Goal: Obtain resource: Download file/media

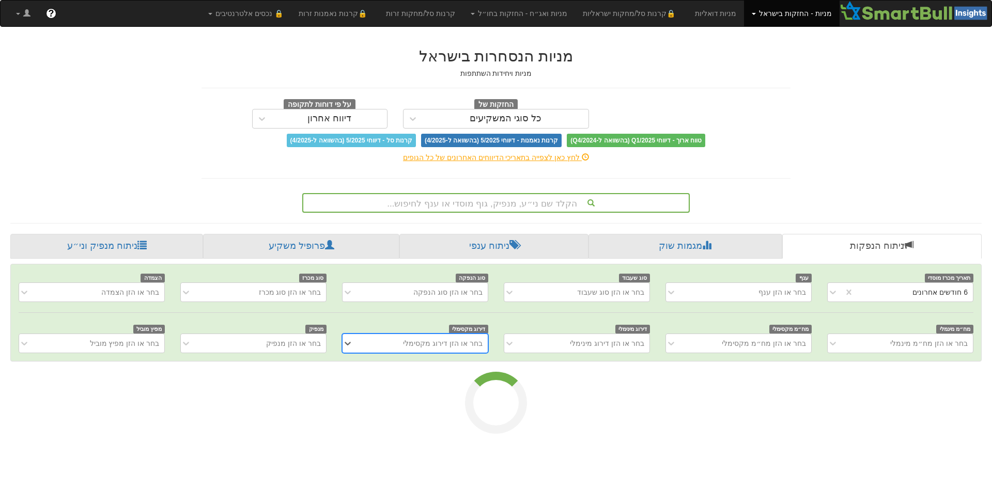
click at [630, 207] on div "הקלד שם ני״ע, מנפיק, גוף מוסדי או ענף לחיפוש..." at bounding box center [496, 203] width 386 height 18
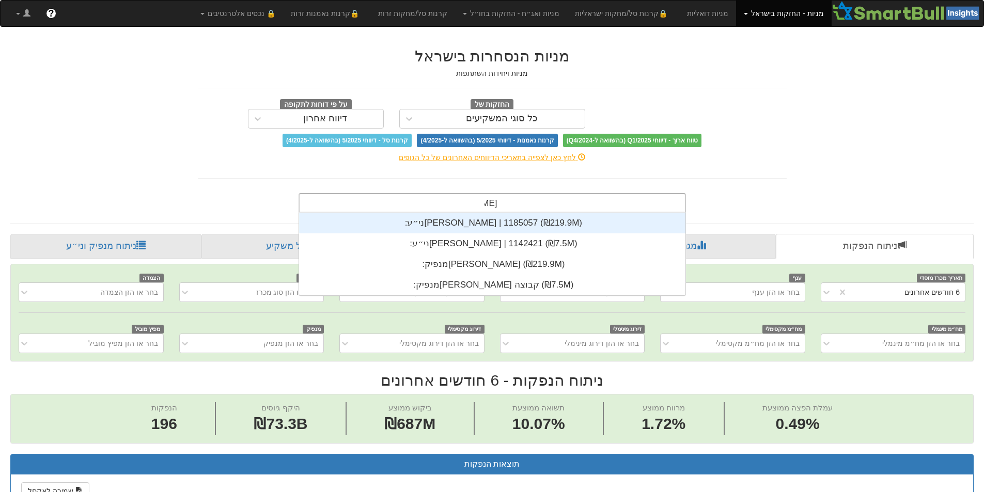
scroll to position [41, 0]
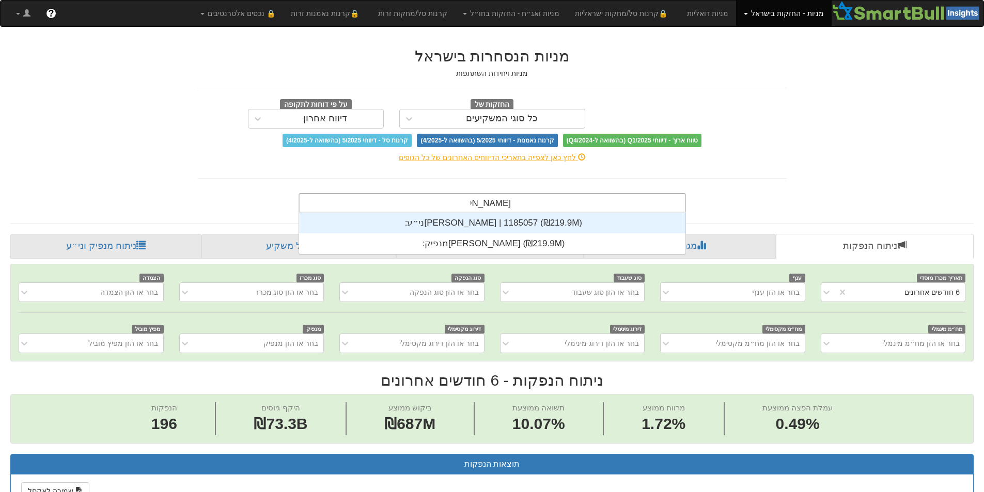
type input "[PERSON_NAME]"
click at [570, 219] on div "ני״ע: ‏[PERSON_NAME] | 1185057 ‎(₪219.9M)‎" at bounding box center [492, 223] width 387 height 21
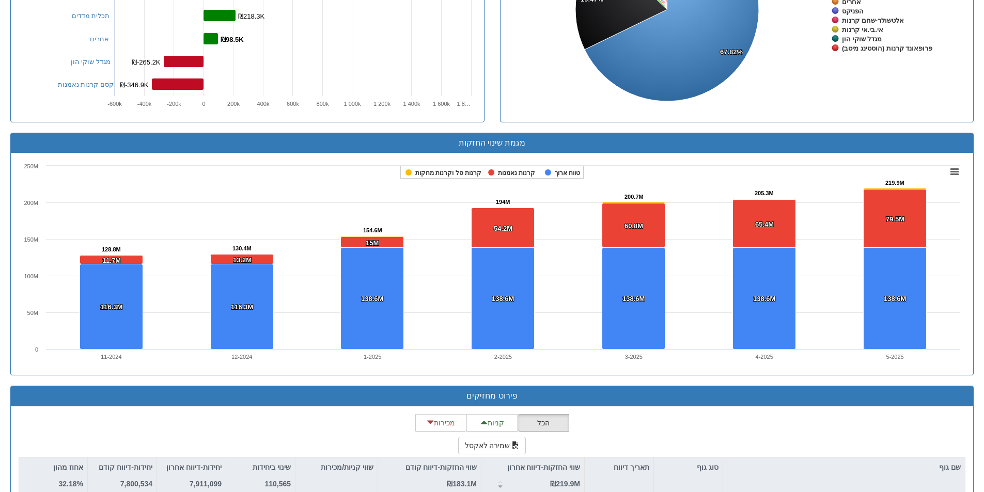
scroll to position [568, 0]
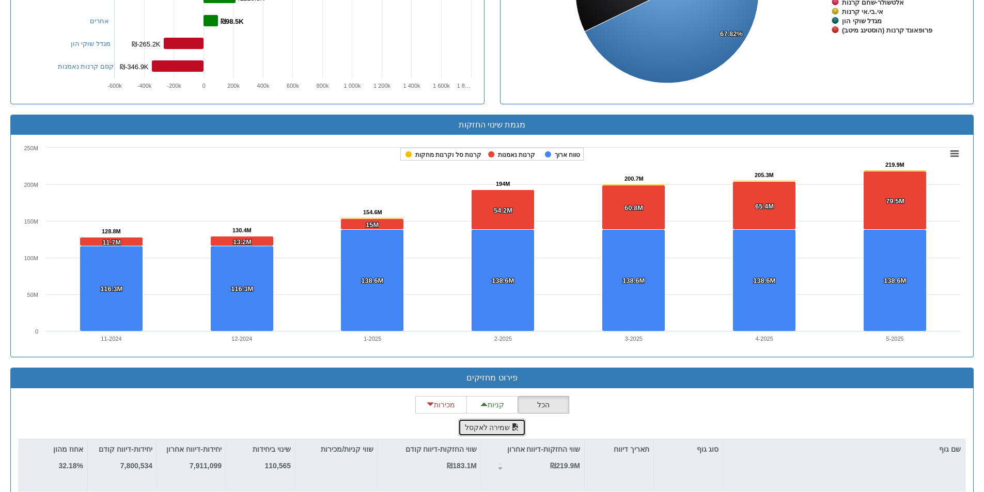
click at [493, 436] on button "שמירה לאקסל" at bounding box center [492, 428] width 68 height 18
